Goal: Task Accomplishment & Management: Complete application form

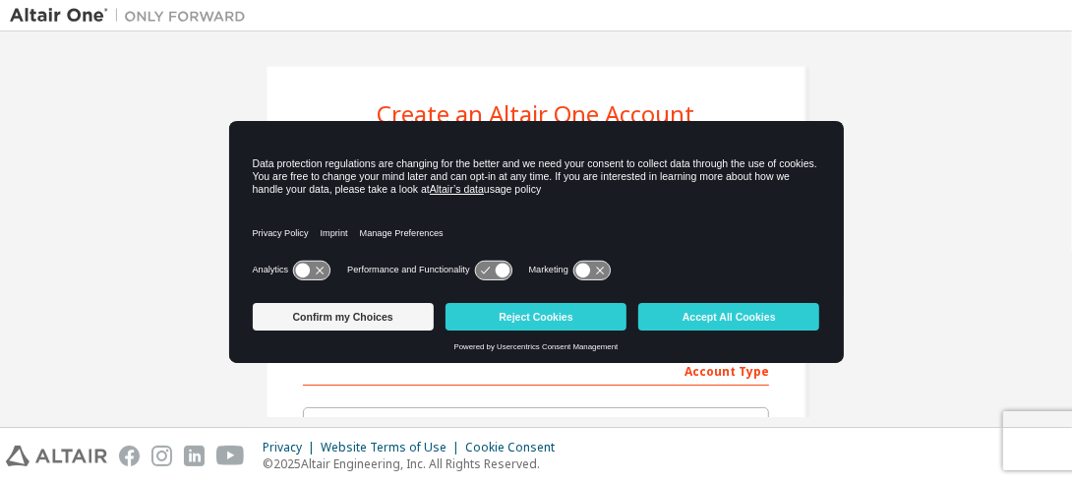
click at [488, 272] on icon at bounding box center [493, 270] width 36 height 19
click at [508, 270] on icon at bounding box center [502, 270] width 15 height 15
click at [313, 277] on icon at bounding box center [311, 270] width 36 height 19
click at [313, 274] on icon at bounding box center [311, 270] width 36 height 19
click at [497, 270] on icon at bounding box center [502, 270] width 15 height 15
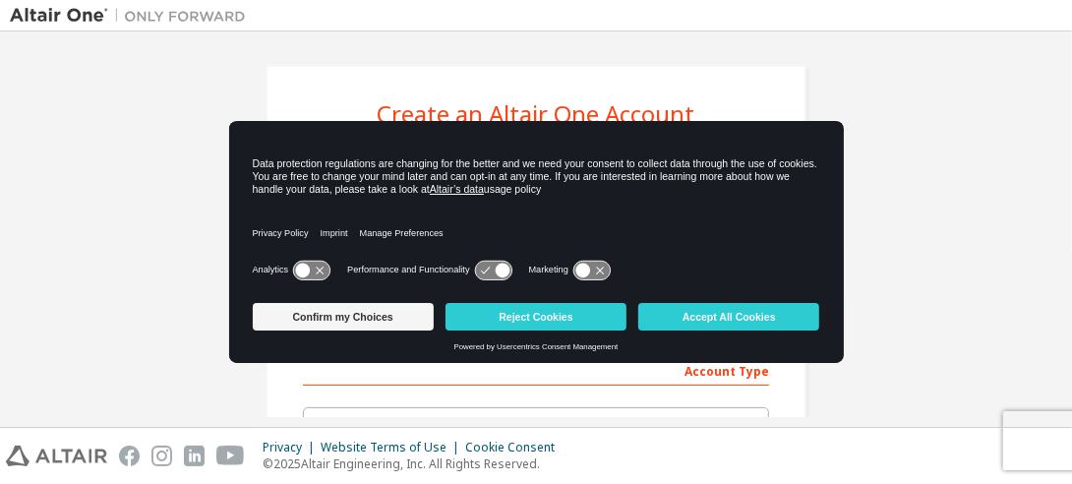
click at [497, 272] on icon at bounding box center [493, 270] width 36 height 19
click at [594, 266] on icon at bounding box center [592, 270] width 36 height 19
click at [600, 276] on icon at bounding box center [601, 270] width 15 height 15
click at [348, 317] on button "Confirm my Choices" at bounding box center [343, 317] width 181 height 28
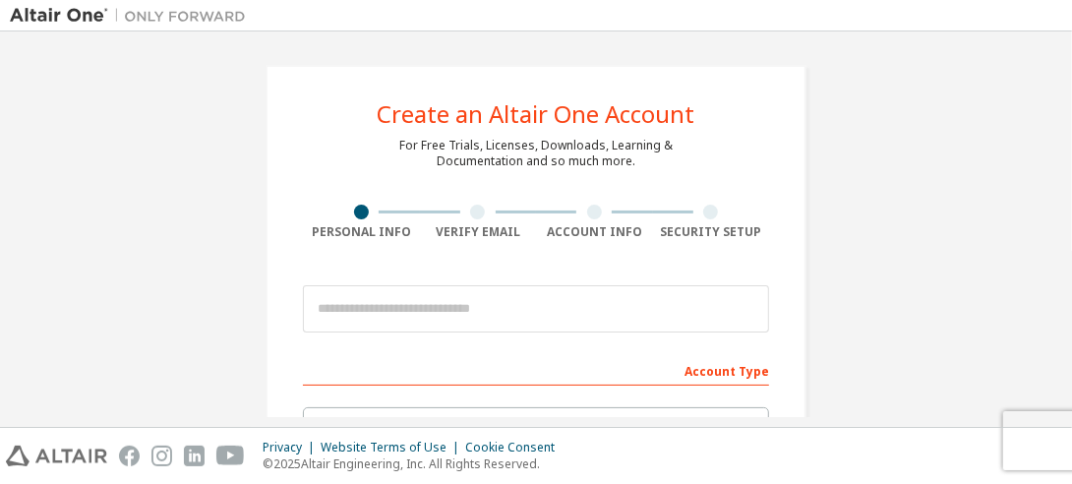
scroll to position [197, 0]
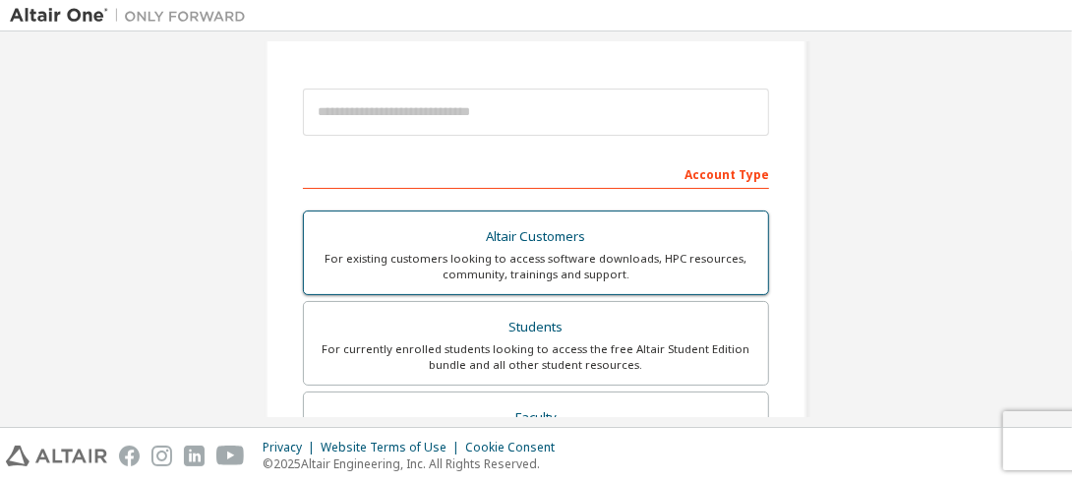
click at [570, 268] on div "For existing customers looking to access software downloads, HPC resources, com…" at bounding box center [536, 266] width 441 height 31
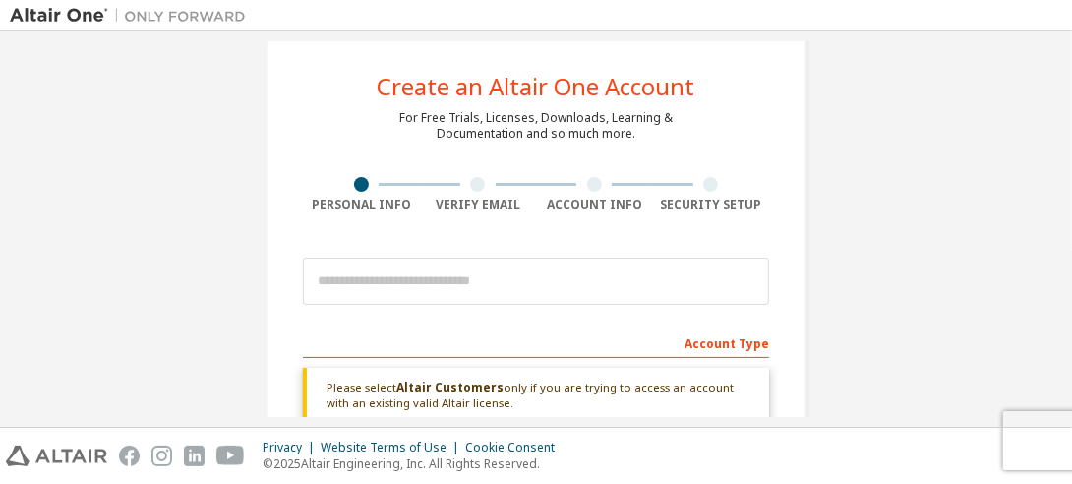
scroll to position [0, 0]
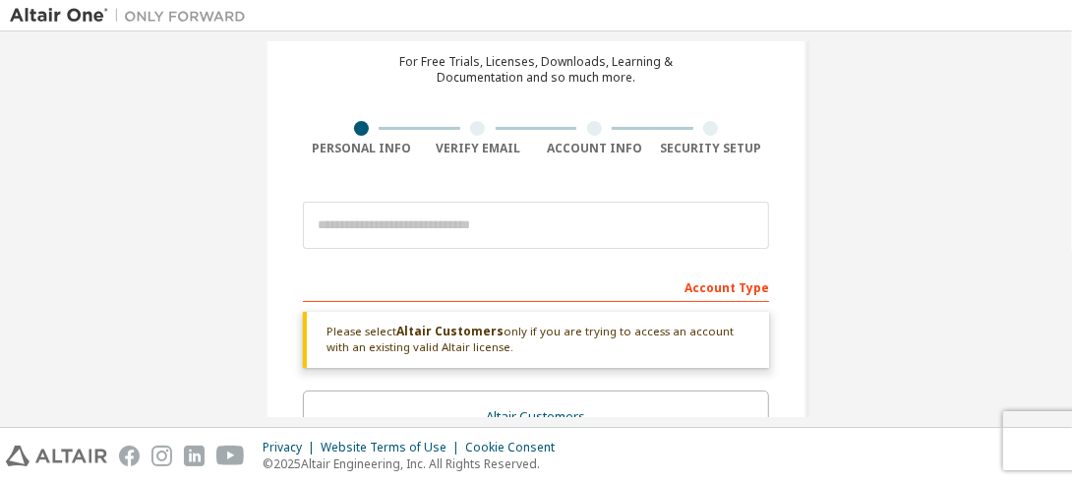
scroll to position [197, 0]
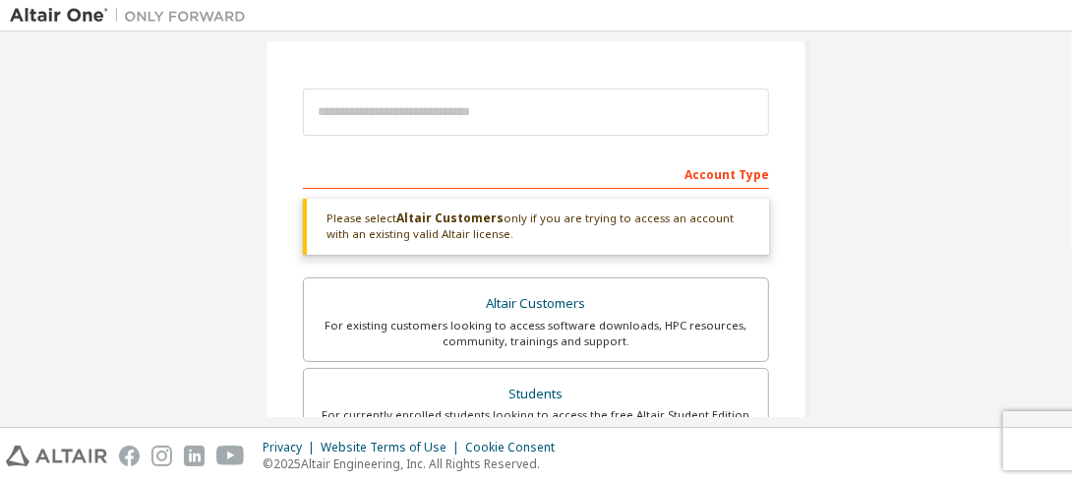
click at [443, 238] on div "Please select Altair Customers only if you are trying to access an account with…" at bounding box center [536, 227] width 466 height 56
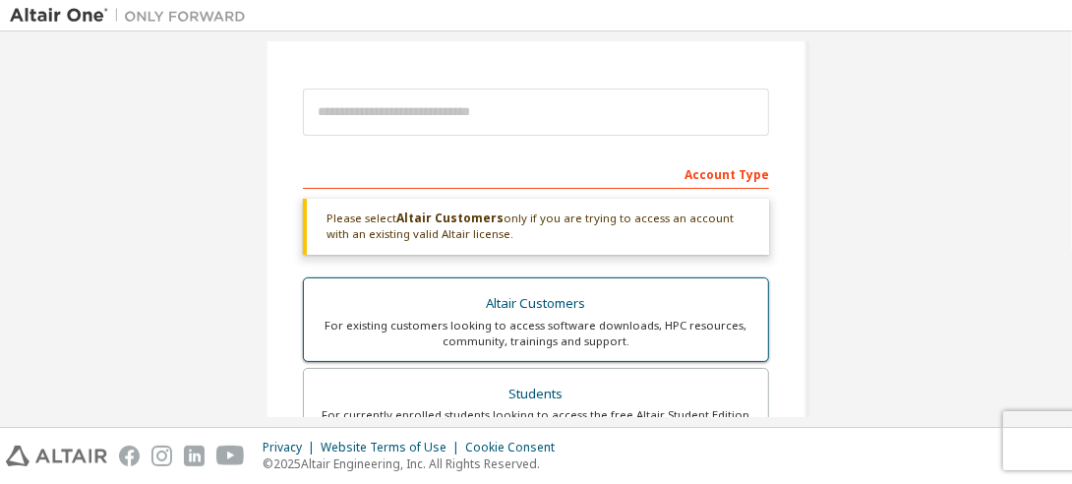
click at [579, 330] on div "For existing customers looking to access software downloads, HPC resources, com…" at bounding box center [536, 333] width 441 height 31
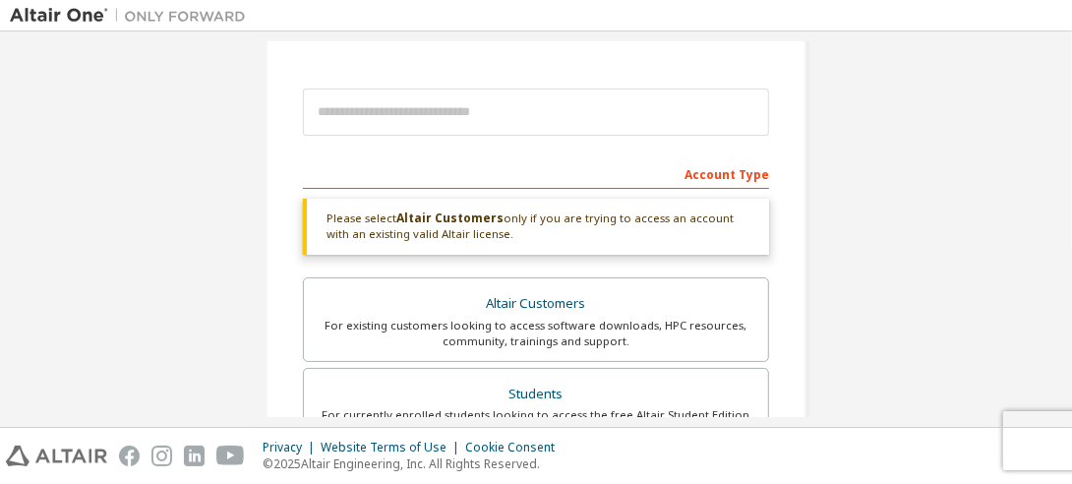
scroll to position [0, 0]
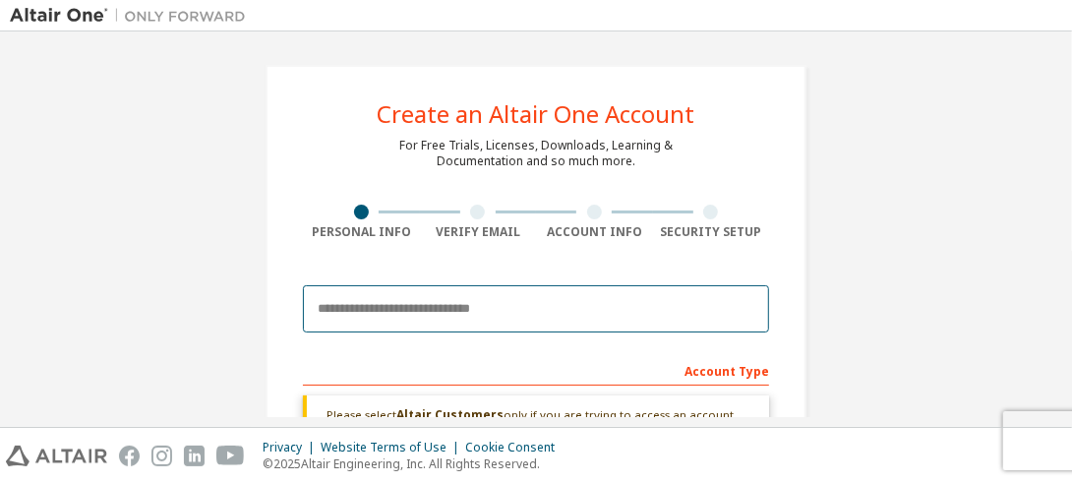
click at [394, 316] on input "email" at bounding box center [536, 308] width 466 height 47
type input "**********"
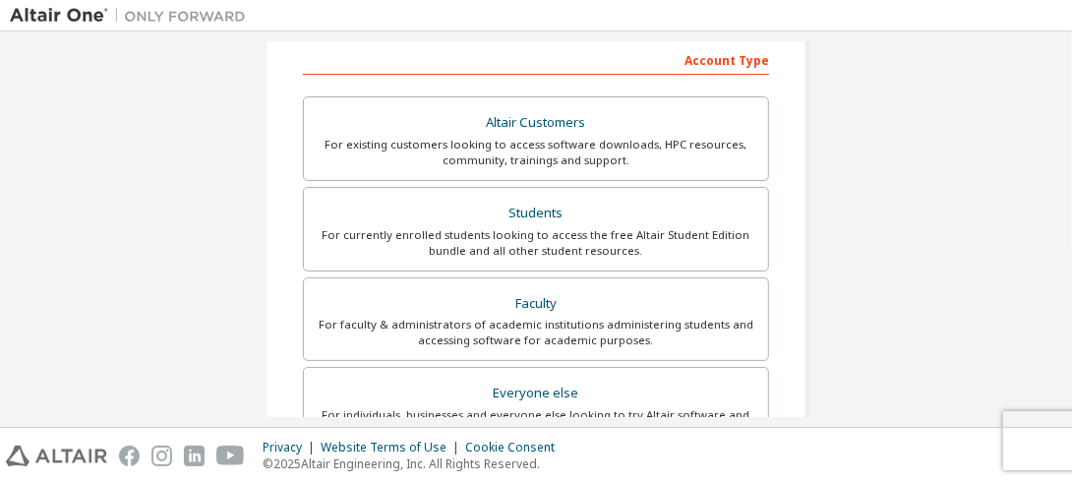
scroll to position [492, 0]
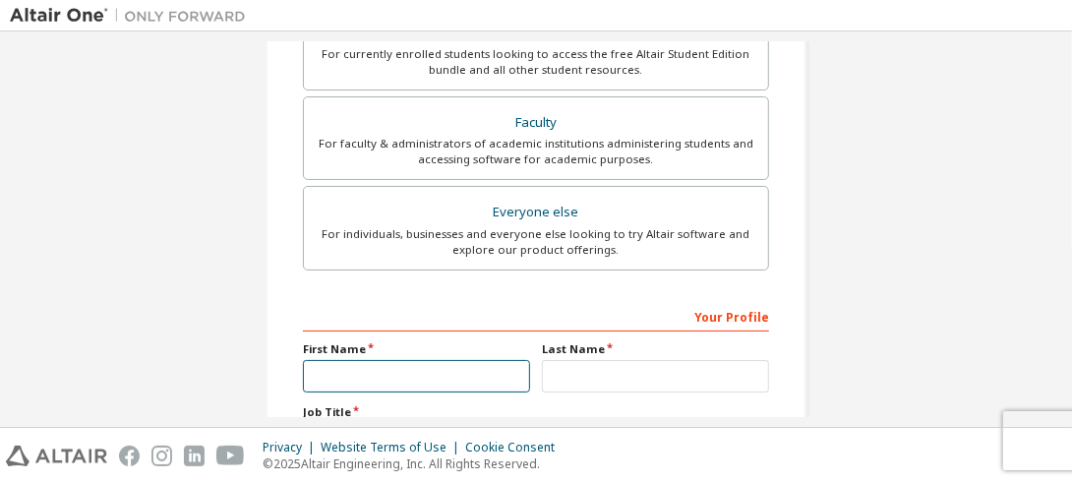
click at [449, 385] on input "text" at bounding box center [416, 376] width 227 height 32
type input "******"
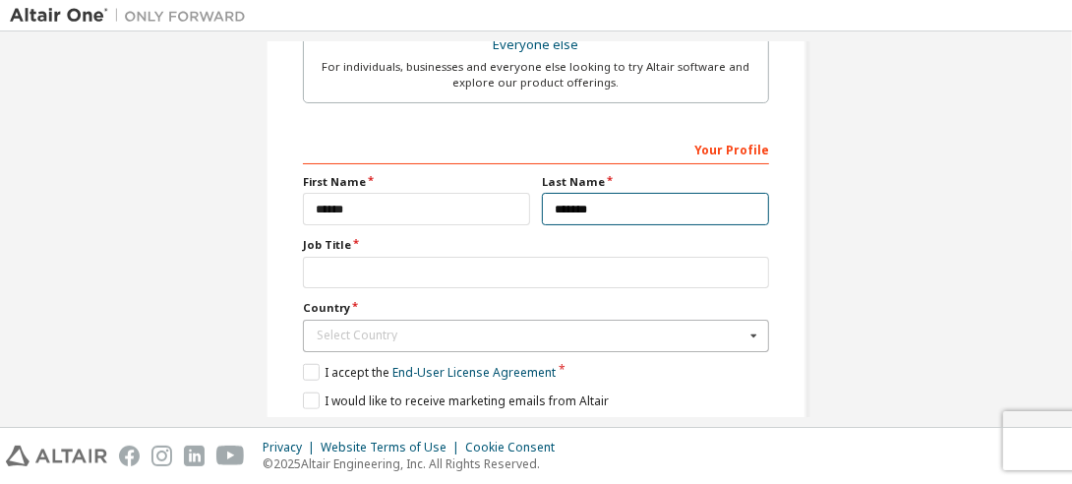
scroll to position [689, 0]
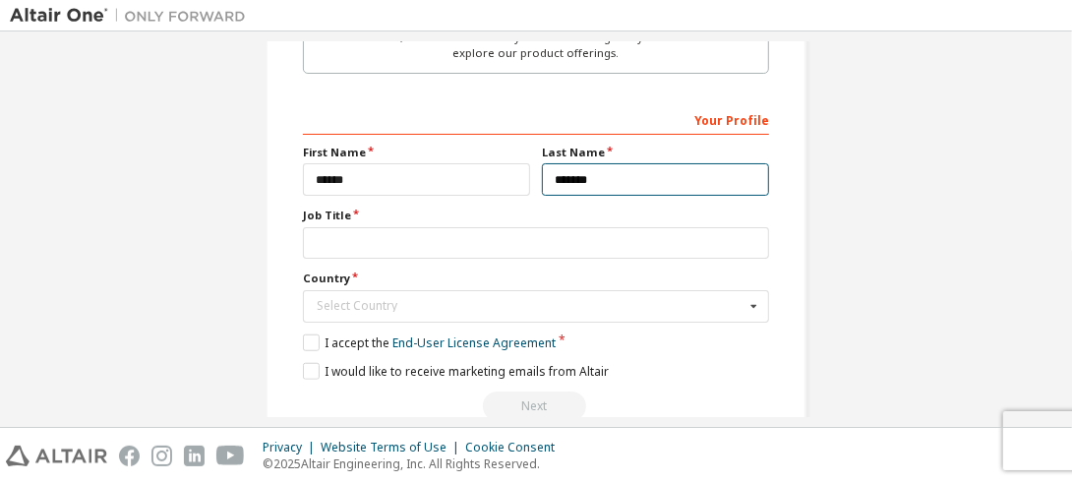
type input "*******"
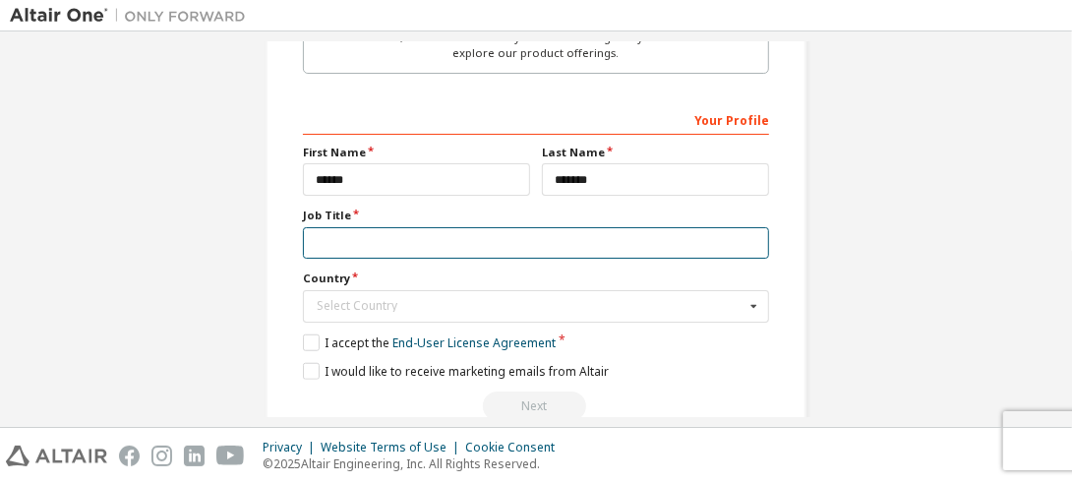
click at [375, 241] on input "text" at bounding box center [536, 243] width 466 height 32
type input "***"
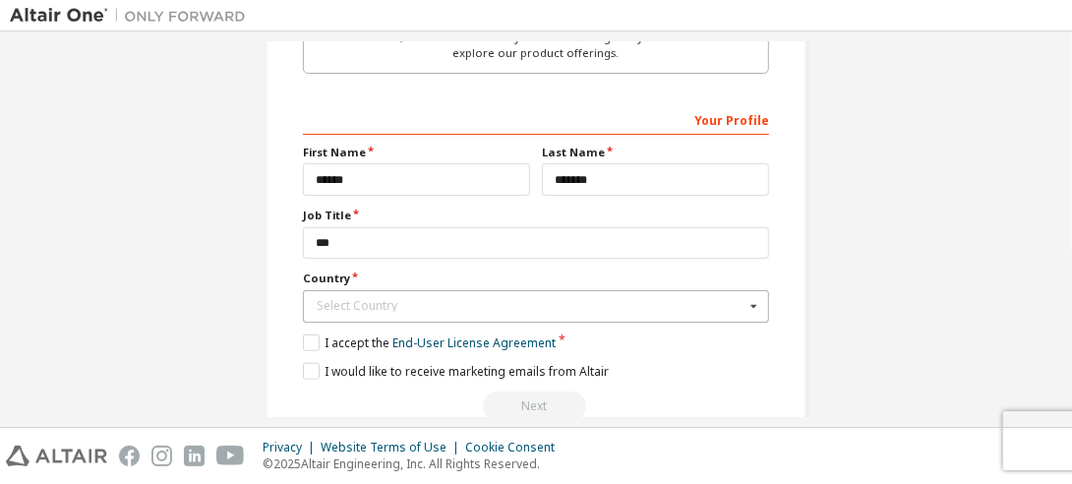
click at [363, 300] on div "Select Country" at bounding box center [531, 306] width 428 height 12
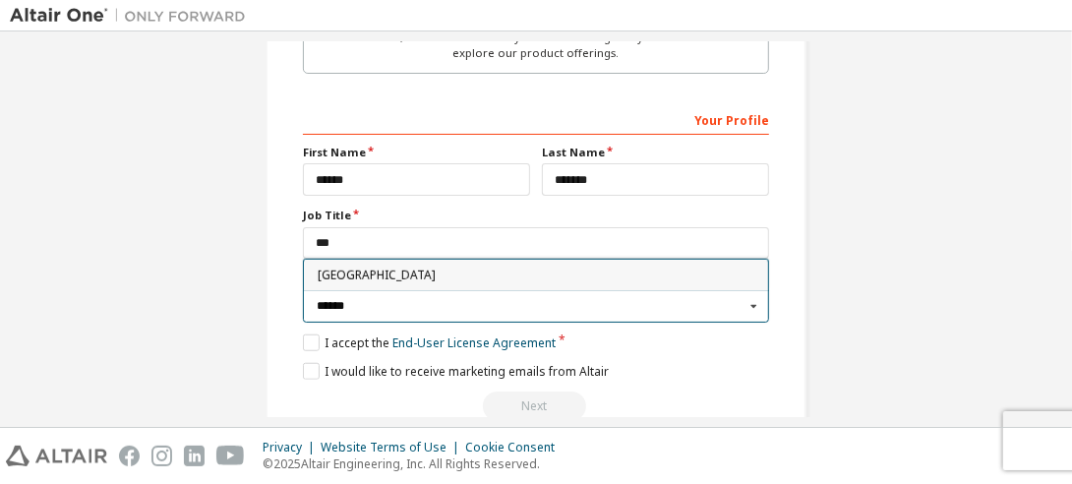
type input "******"
click at [334, 277] on div "Mexico" at bounding box center [536, 275] width 464 height 31
type input "***"
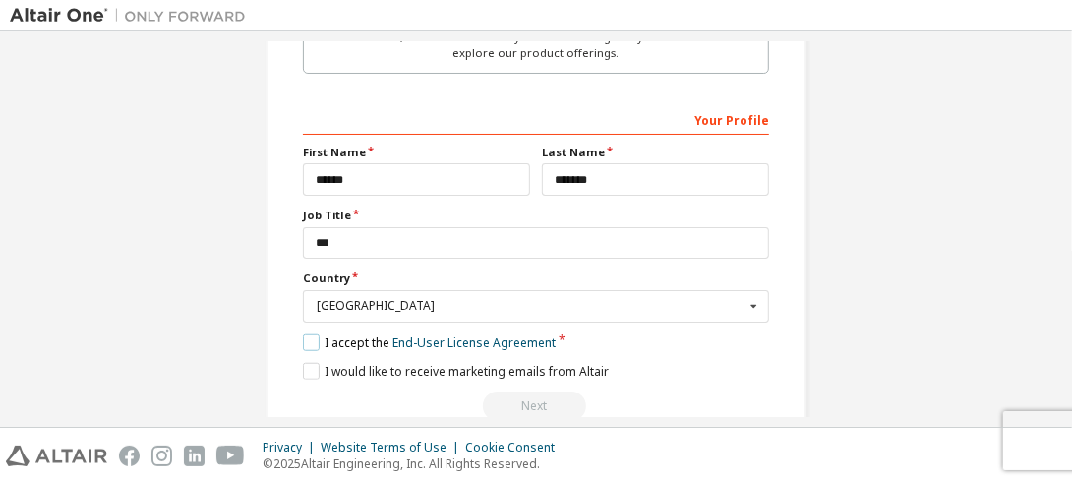
click at [315, 334] on label "I accept the End-User License Agreement" at bounding box center [429, 342] width 253 height 17
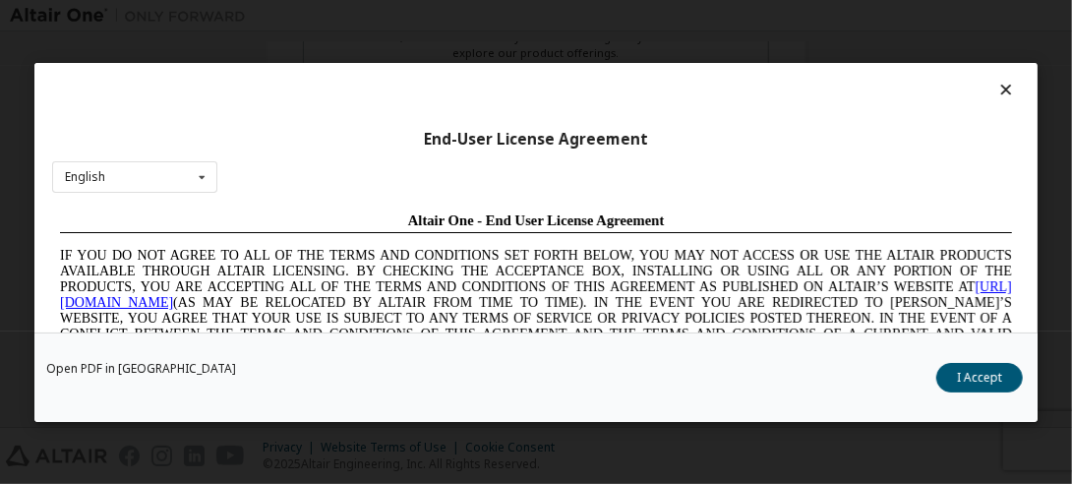
scroll to position [0, 0]
click at [1011, 378] on button "I Accept" at bounding box center [980, 377] width 87 height 30
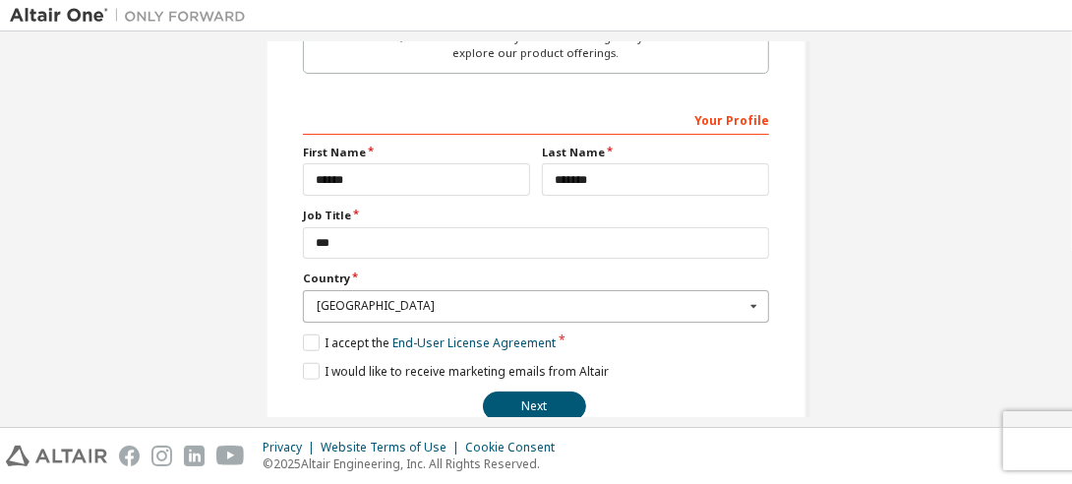
scroll to position [721, 0]
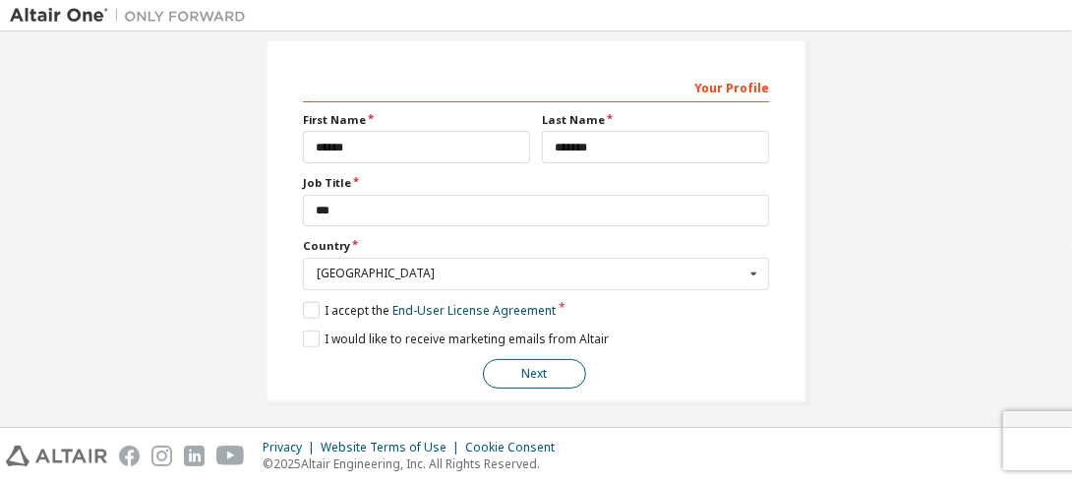
click at [532, 373] on button "Next" at bounding box center [534, 374] width 103 height 30
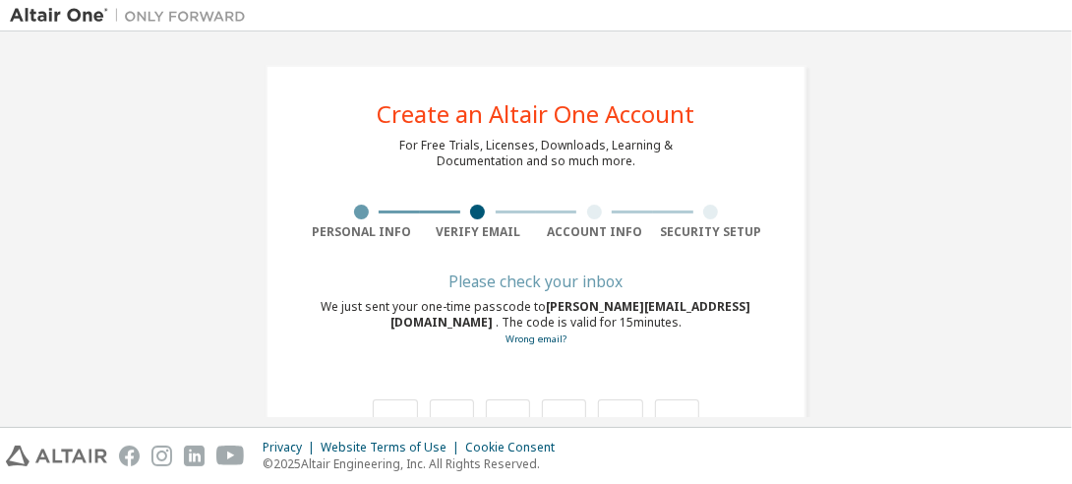
scroll to position [91, 0]
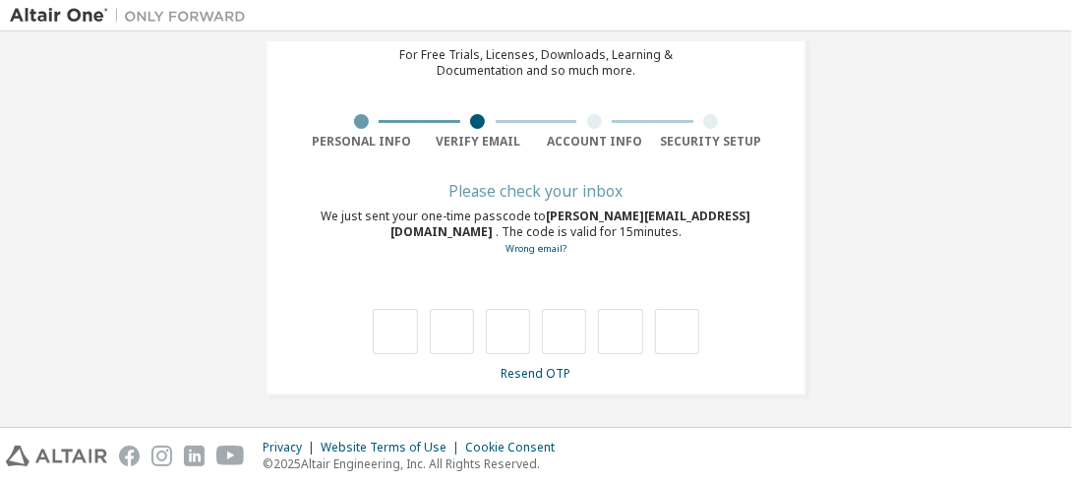
click at [953, 265] on div "**********" at bounding box center [536, 185] width 1053 height 468
click at [395, 309] on input "text" at bounding box center [395, 331] width 44 height 45
type input "*"
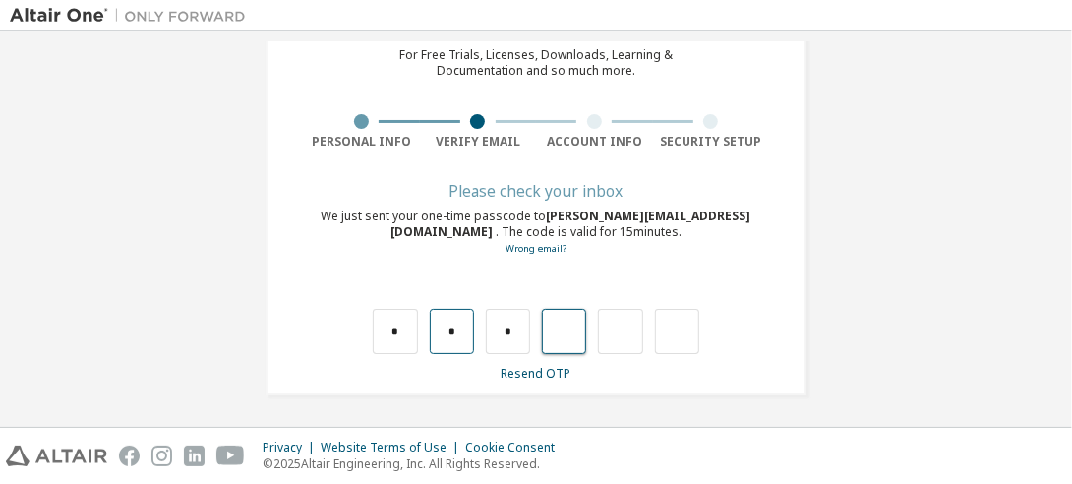
type input "*"
